Goal: Download file/media

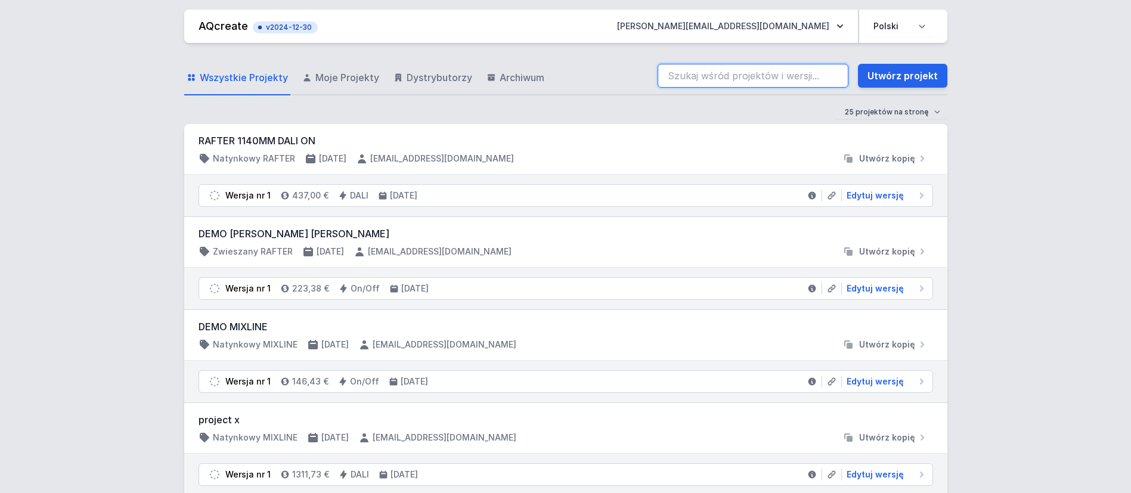
drag, startPoint x: 0, startPoint y: 0, endPoint x: 713, endPoint y: 75, distance: 716.8
click at [711, 75] on input "search" at bounding box center [752, 76] width 191 height 24
type input "70202-M930-22859-12"
click at [897, 73] on link "Utwórz projekt" at bounding box center [902, 76] width 89 height 24
click at [749, 79] on input "search" at bounding box center [752, 76] width 191 height 24
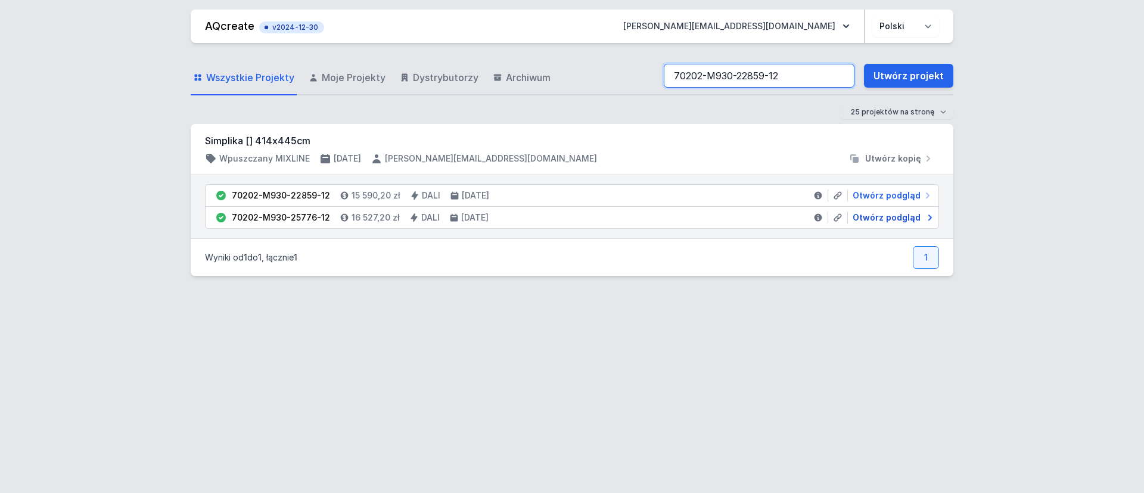
type input "70202-M930-22859-12"
click at [892, 217] on span "Otwórz podgląd" at bounding box center [887, 218] width 68 height 12
select select "3000"
select select "4"
select select "2"
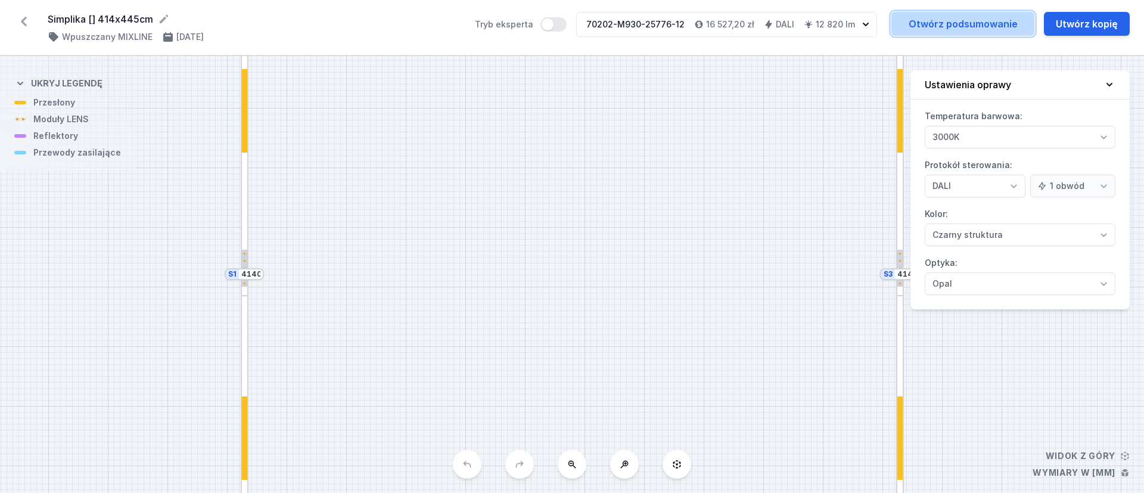
click at [979, 23] on link "Otwórz podsumowanie" at bounding box center [963, 24] width 143 height 24
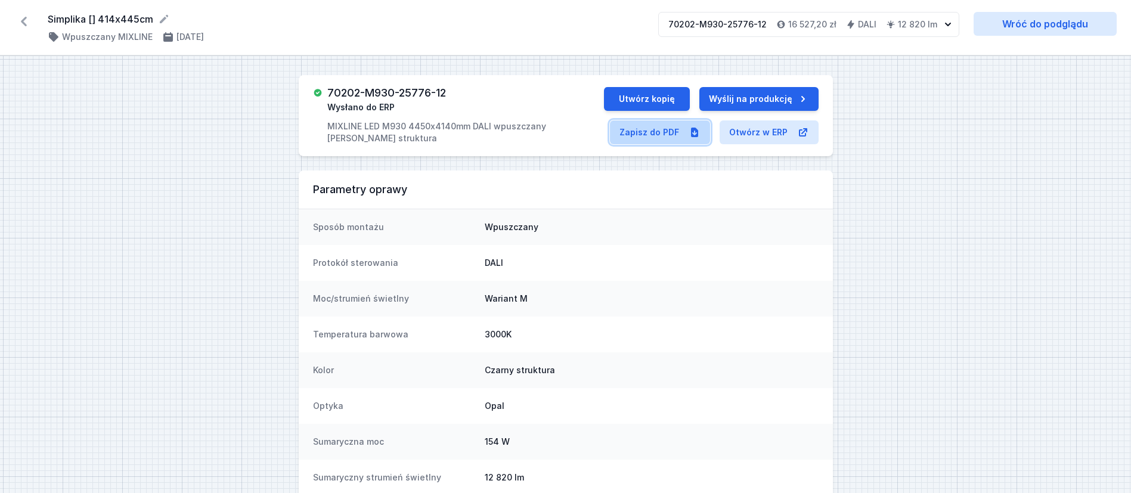
click at [666, 131] on link "Zapisz do PDF" at bounding box center [660, 132] width 100 height 24
select select "3000"
select select "4"
select select "2"
